Goal: Find specific page/section: Find specific page/section

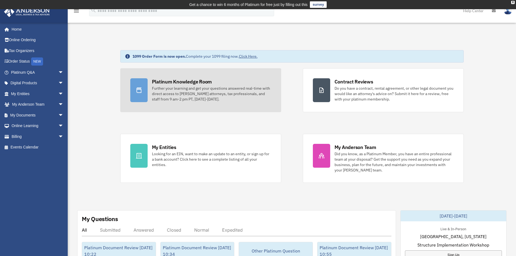
click at [162, 80] on div "Platinum Knowledge Room" at bounding box center [182, 81] width 60 height 7
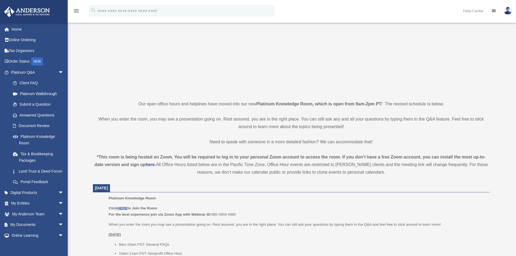
scroll to position [81, 0]
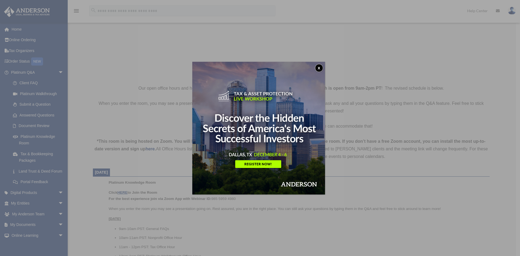
drag, startPoint x: 320, startPoint y: 68, endPoint x: 319, endPoint y: 73, distance: 5.5
click at [320, 68] on button "x" at bounding box center [319, 68] width 8 height 8
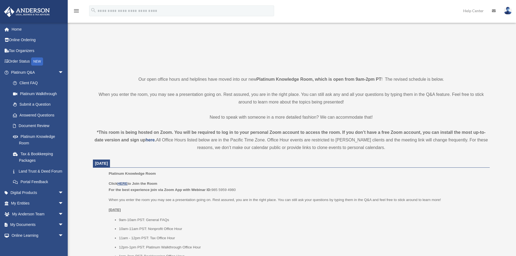
scroll to position [108, 0]
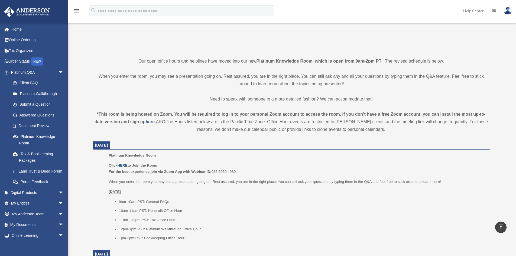
click at [122, 165] on u "HERE" at bounding box center [122, 165] width 10 height 4
click at [351, 167] on p "Click HERE to Join the Room For the best experience join via Zoom App with Webi…" at bounding box center [297, 168] width 377 height 13
